Goal: Task Accomplishment & Management: Manage account settings

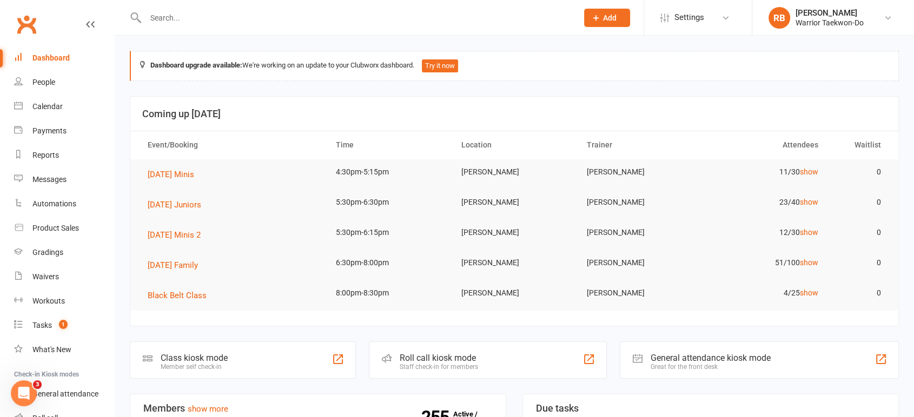
click at [185, 16] on input "text" at bounding box center [356, 17] width 428 height 15
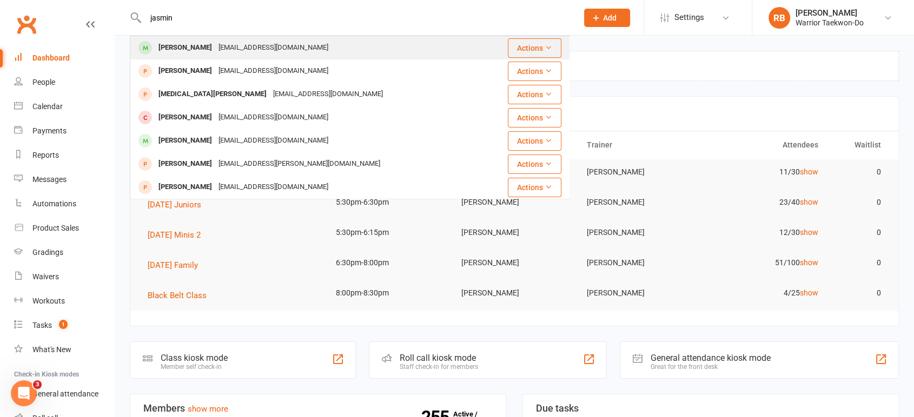
type input "jasmin"
click at [248, 48] on div "[EMAIL_ADDRESS][DOMAIN_NAME]" at bounding box center [273, 48] width 116 height 16
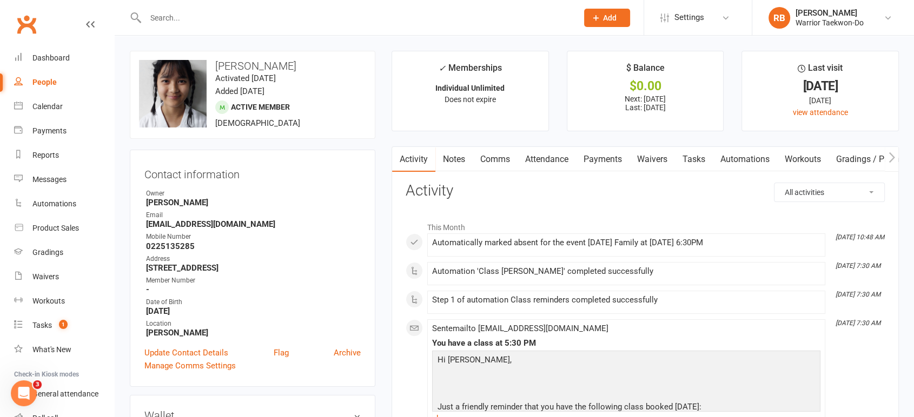
click at [615, 159] on link "Payments" at bounding box center [603, 159] width 54 height 25
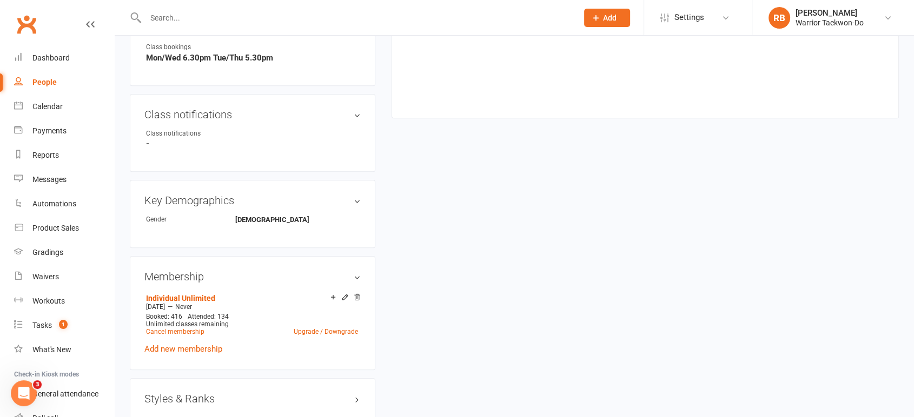
scroll to position [480, 0]
click at [180, 330] on link "Cancel membership" at bounding box center [175, 332] width 58 height 8
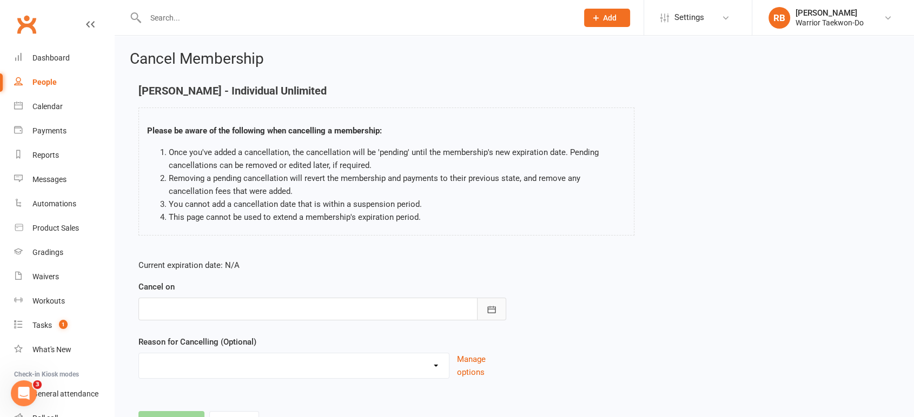
click at [499, 309] on button "button" at bounding box center [491, 309] width 29 height 23
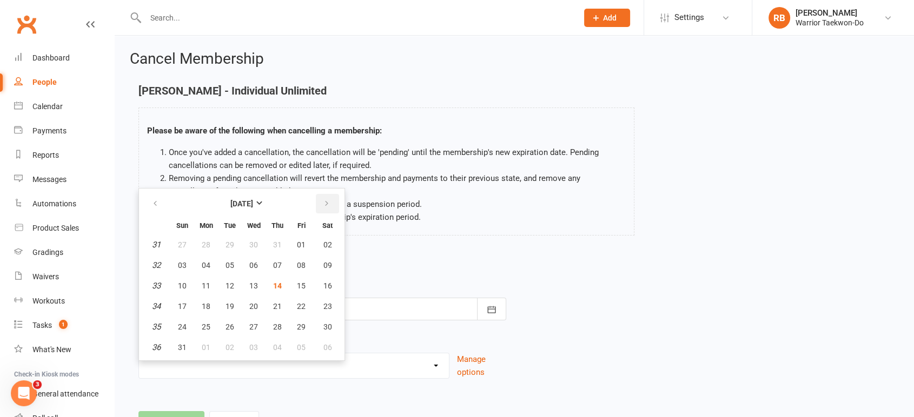
click at [325, 209] on button "button" at bounding box center [327, 203] width 23 height 19
click at [204, 267] on span "08" at bounding box center [206, 265] width 9 height 9
type input "[DATE]"
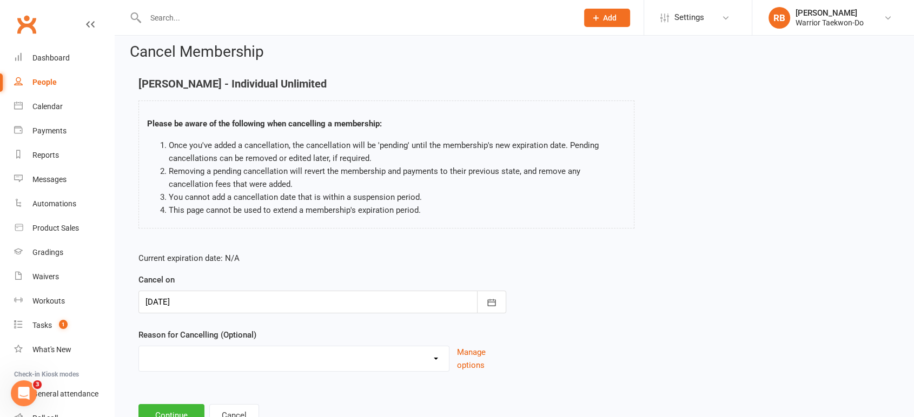
scroll to position [49, 0]
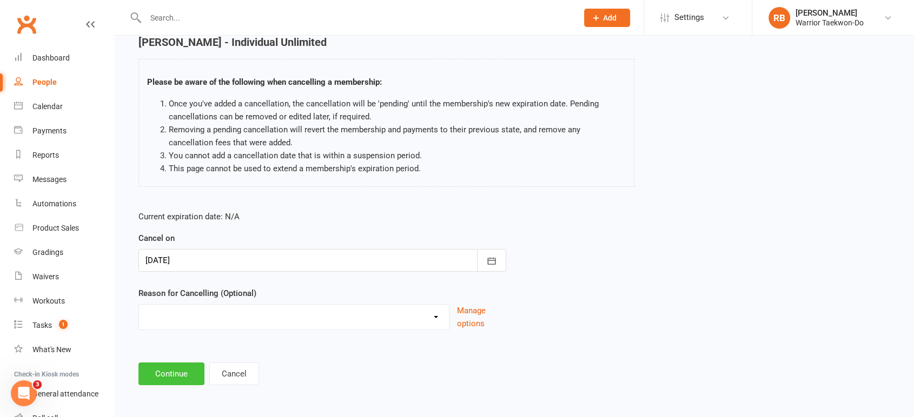
click at [154, 370] on button "Continue" at bounding box center [171, 374] width 66 height 23
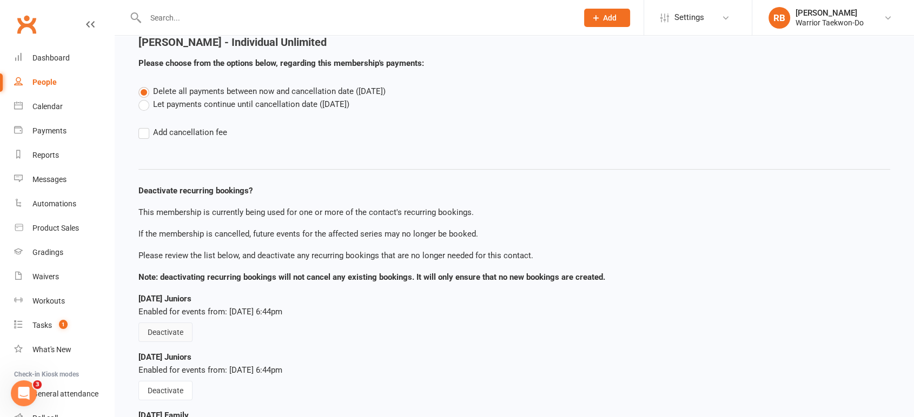
click at [163, 339] on button "Deactivate" at bounding box center [165, 332] width 54 height 19
click at [163, 383] on button "Deactivate" at bounding box center [165, 390] width 54 height 19
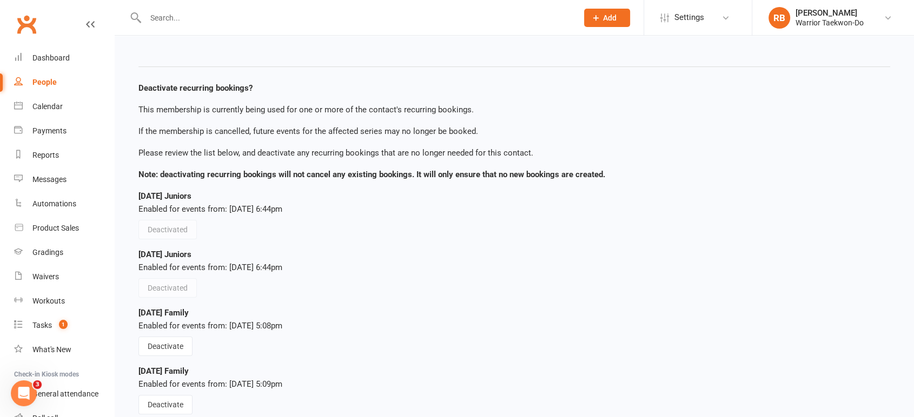
scroll to position [169, 0]
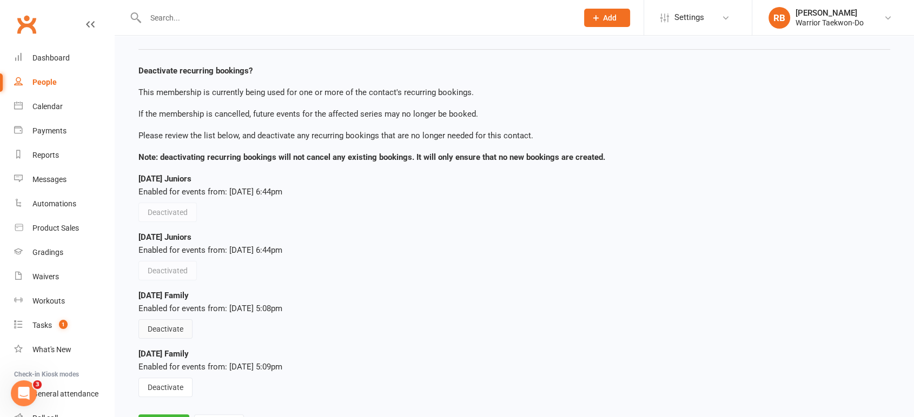
click at [165, 335] on button "Deactivate" at bounding box center [165, 328] width 54 height 19
click at [163, 379] on button "Deactivate" at bounding box center [165, 387] width 54 height 19
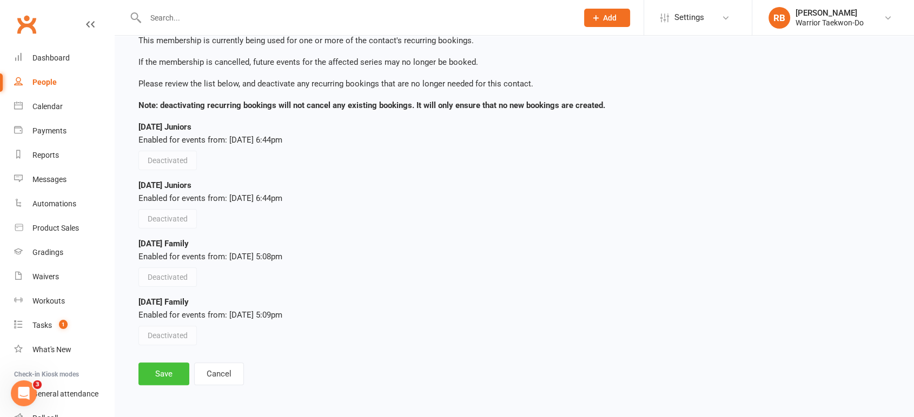
click at [156, 375] on button "Save" at bounding box center [163, 374] width 51 height 23
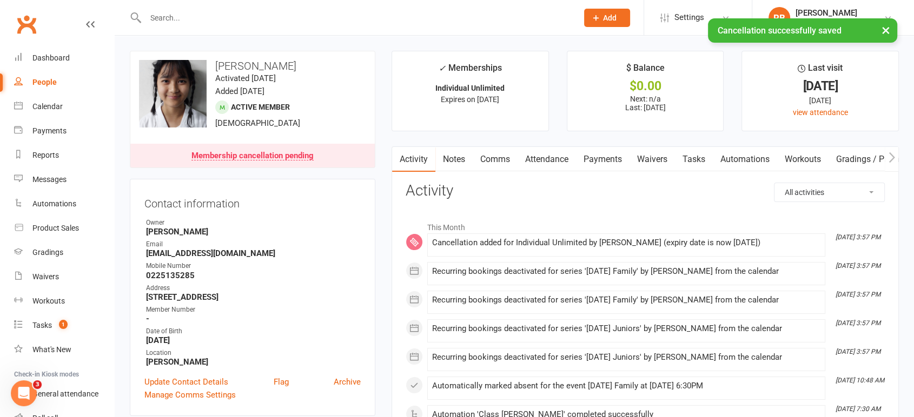
click at [602, 157] on link "Payments" at bounding box center [603, 159] width 54 height 25
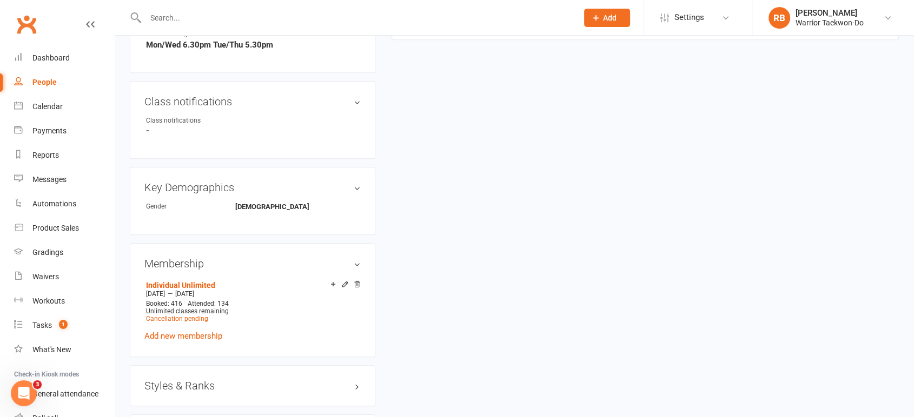
scroll to position [541, 0]
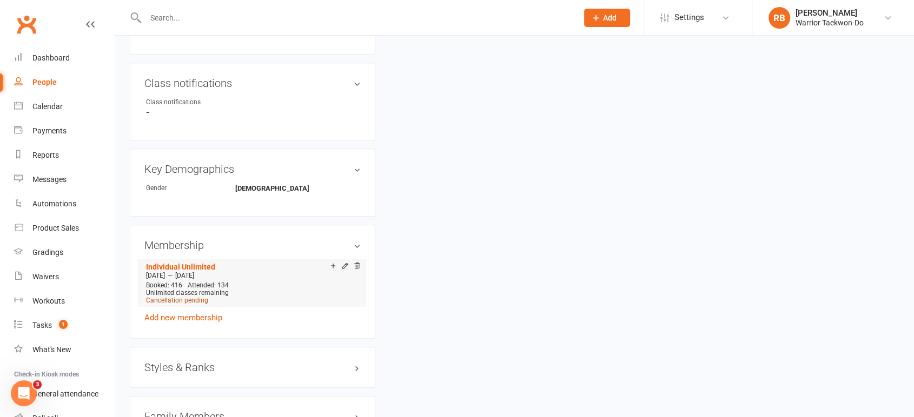
click at [177, 301] on span "Cancellation pending" at bounding box center [177, 301] width 62 height 8
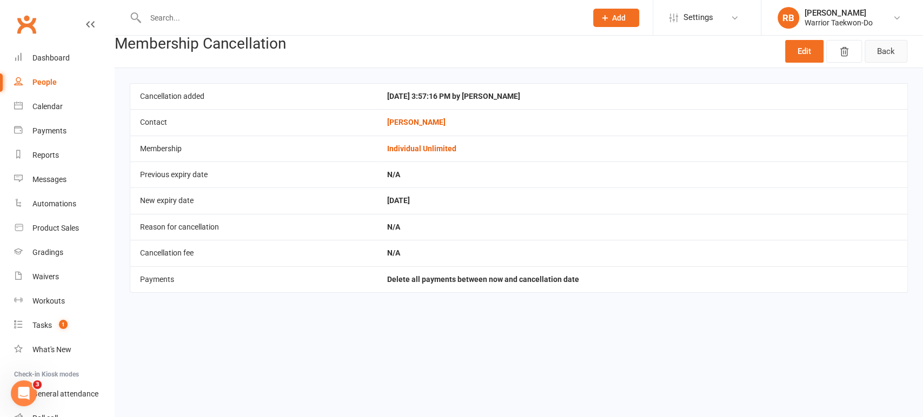
click at [881, 49] on link "Back" at bounding box center [885, 51] width 43 height 23
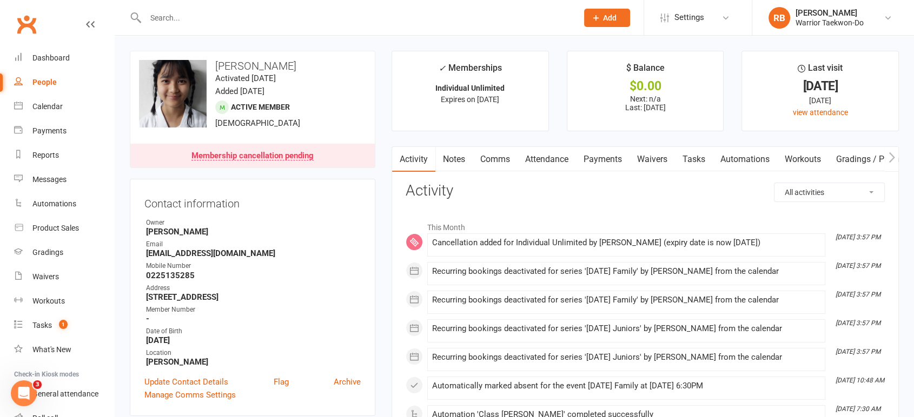
click at [556, 162] on link "Attendance" at bounding box center [546, 159] width 58 height 25
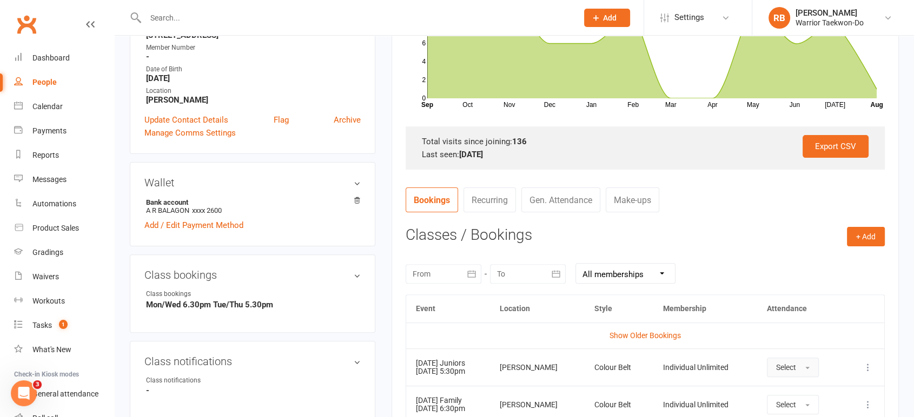
scroll to position [360, 0]
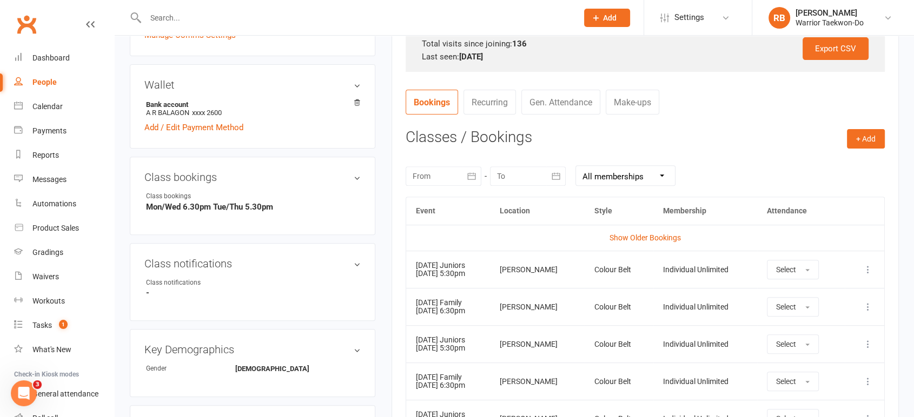
click at [864, 269] on icon at bounding box center [867, 269] width 11 height 11
click at [804, 331] on link "Remove booking" at bounding box center [819, 334] width 107 height 22
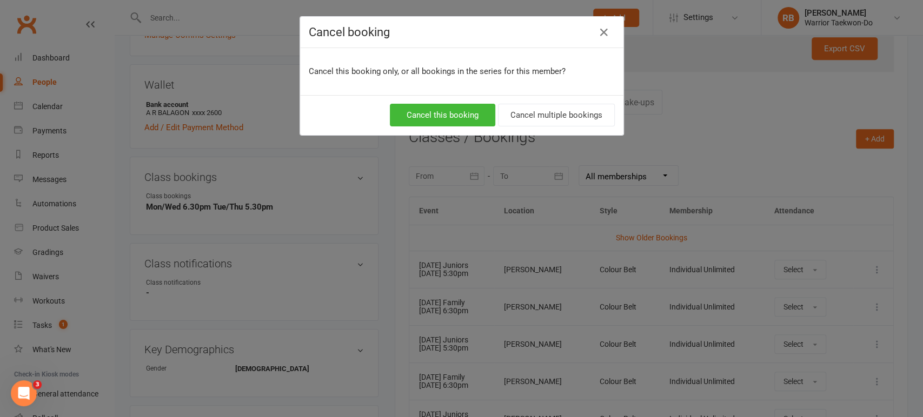
click at [539, 101] on div "Cancel this booking Cancel multiple bookings" at bounding box center [461, 115] width 323 height 40
click at [539, 115] on button "Cancel multiple bookings" at bounding box center [556, 115] width 117 height 23
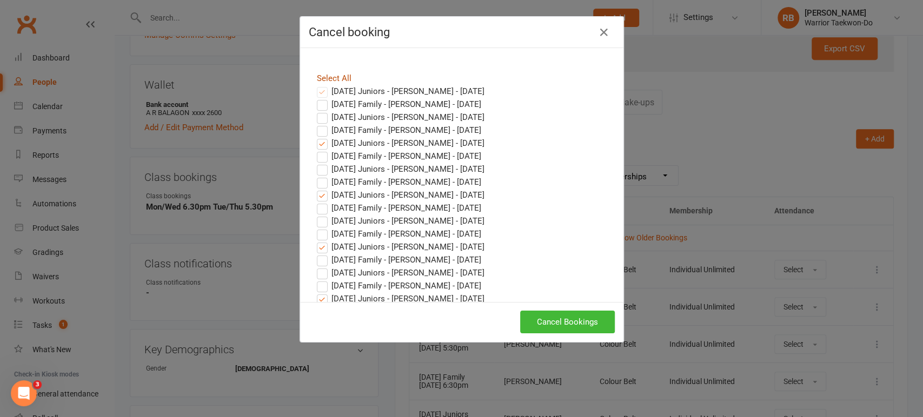
click at [337, 75] on link "Select All" at bounding box center [334, 79] width 35 height 10
click at [572, 322] on button "Cancel Bookings" at bounding box center [567, 322] width 95 height 23
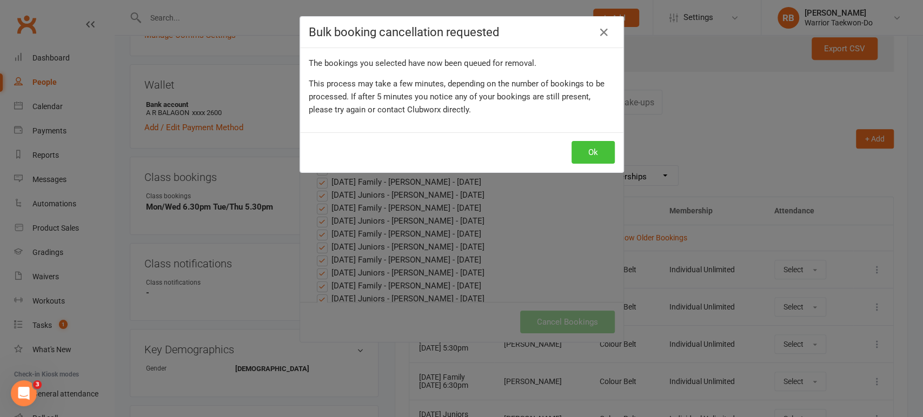
click at [600, 143] on button "Ok" at bounding box center [592, 152] width 43 height 23
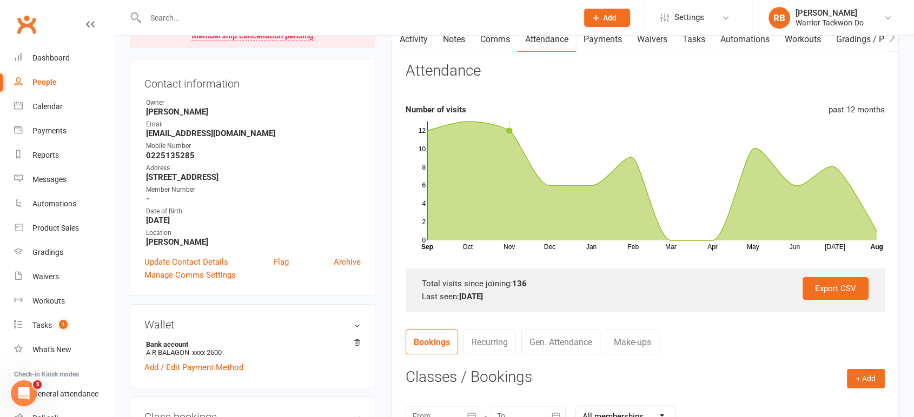
scroll to position [0, 0]
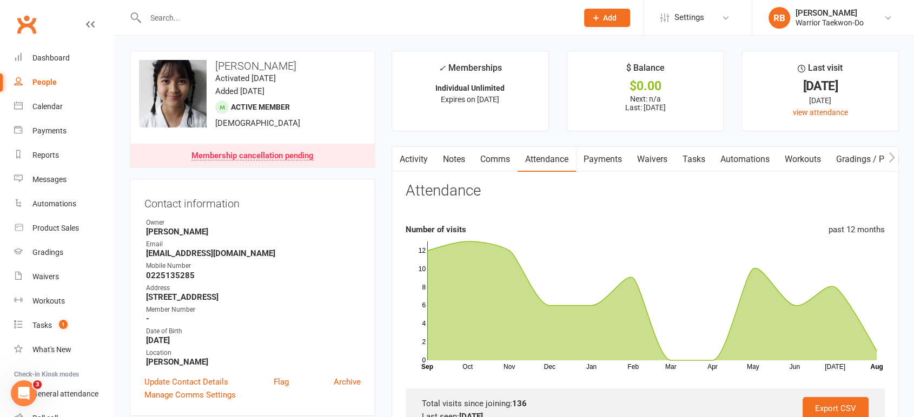
click at [508, 154] on link "Comms" at bounding box center [494, 159] width 45 height 25
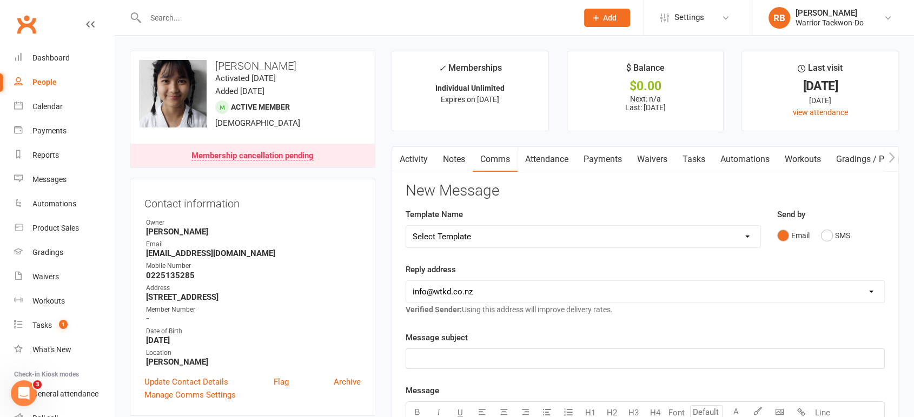
click at [485, 231] on select "Select Template [Email] We Miss You - 1st email [Email] Graduation from Junior …" at bounding box center [583, 237] width 354 height 22
select select "10"
click at [406, 226] on select "Select Template [Email] We Miss You - 1st email [Email] Graduation from Junior …" at bounding box center [583, 237] width 354 height 22
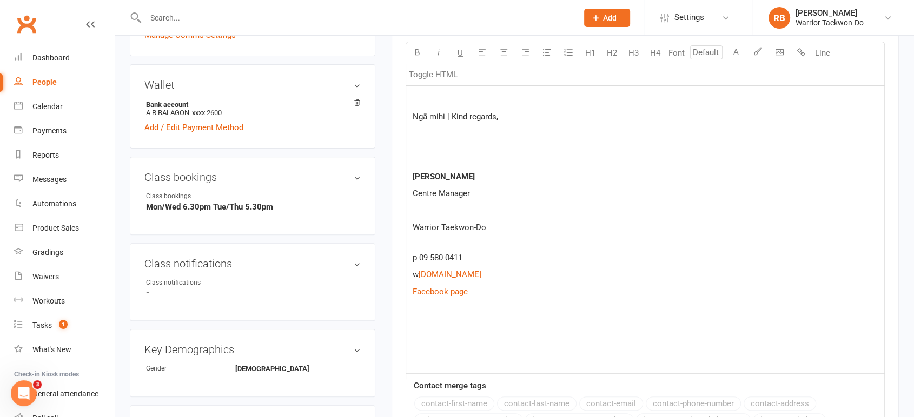
click at [423, 329] on p at bounding box center [644, 325] width 465 height 13
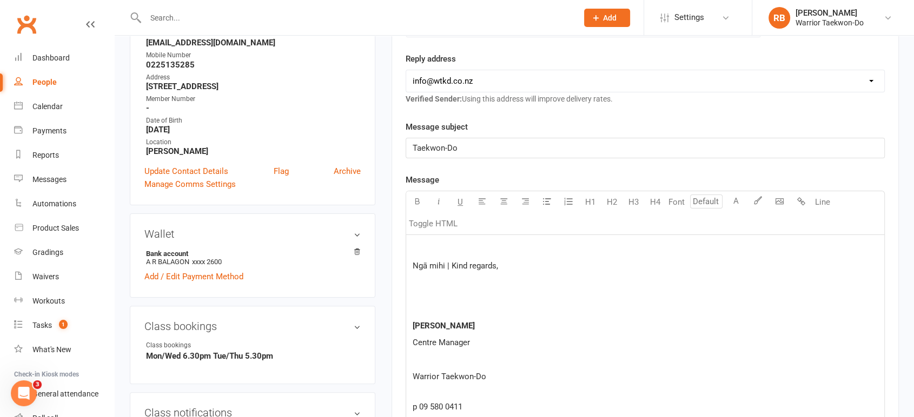
scroll to position [209, 0]
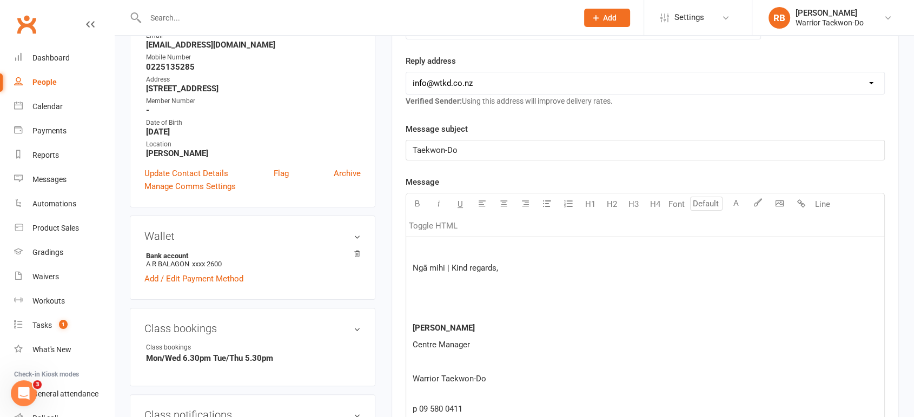
click at [502, 151] on p "Taekwon-Do" at bounding box center [644, 150] width 465 height 13
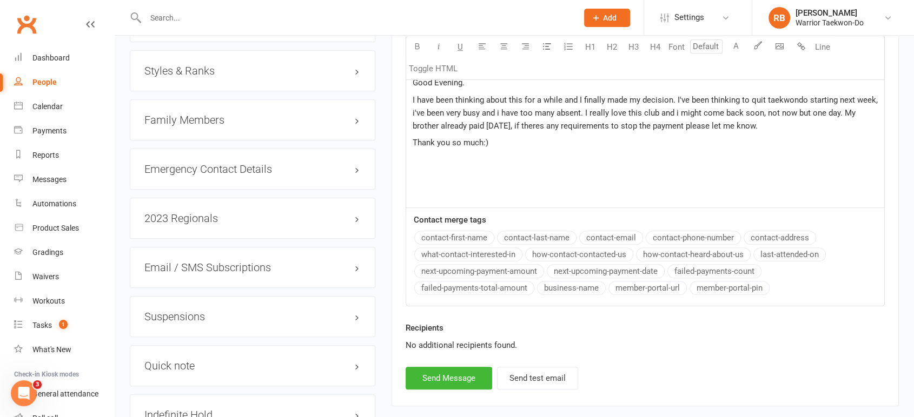
scroll to position [930, 0]
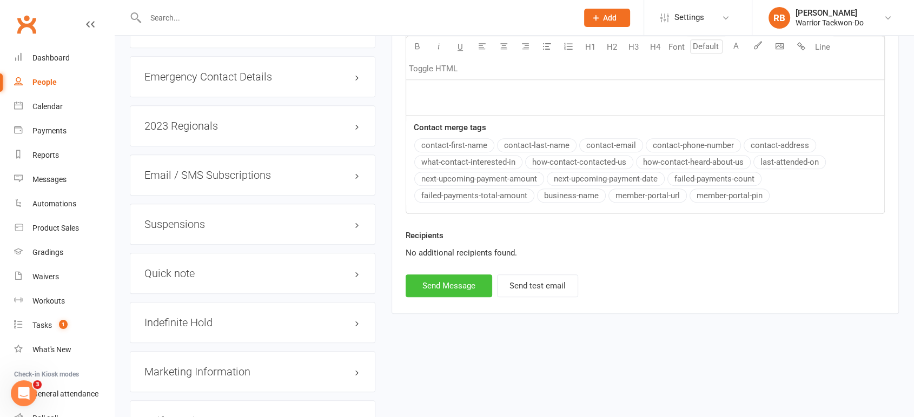
click at [469, 294] on button "Send Message" at bounding box center [448, 286] width 86 height 23
select select
